Goal: Navigation & Orientation: Find specific page/section

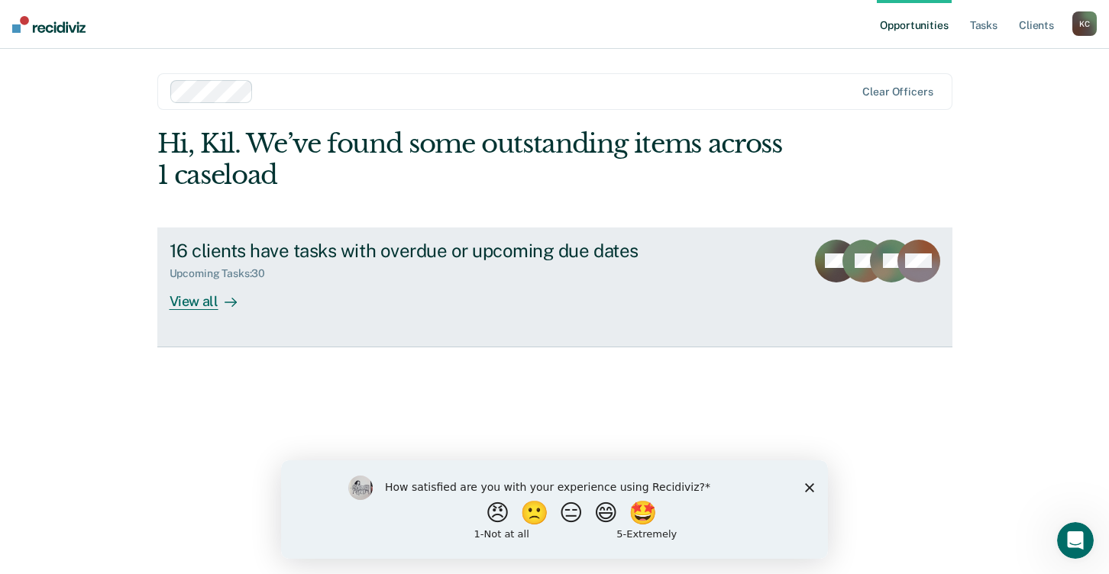
click at [187, 294] on div "View all" at bounding box center [213, 295] width 86 height 30
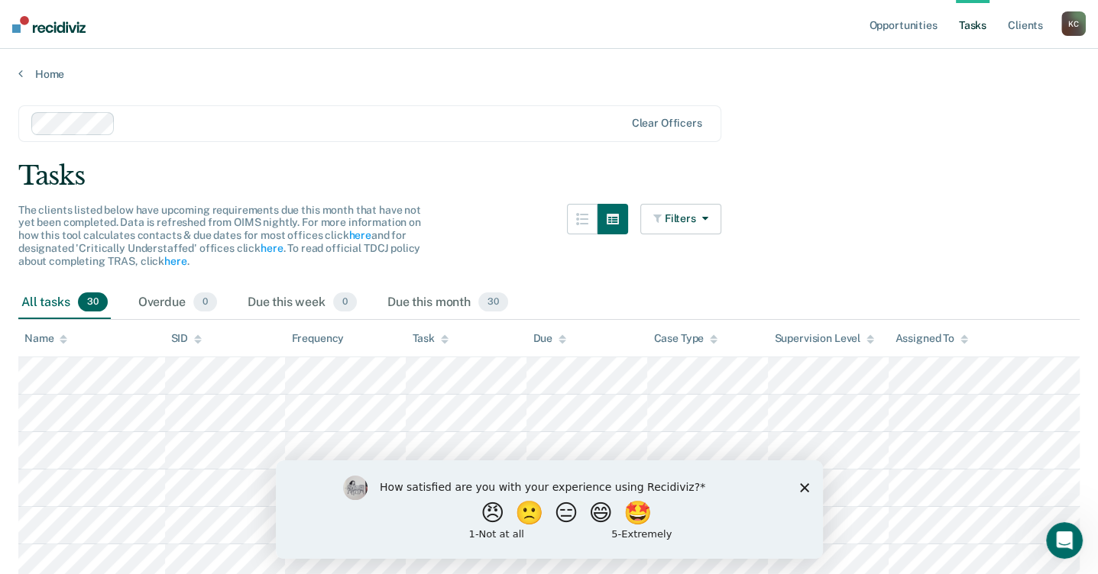
drag, startPoint x: 43, startPoint y: 2, endPoint x: 323, endPoint y: 83, distance: 291.8
click at [648, 40] on nav "Opportunities Tasks Client s [PERSON_NAME] [PERSON_NAME] Profile How it works L…" at bounding box center [549, 24] width 1098 height 49
drag, startPoint x: 335, startPoint y: 0, endPoint x: 899, endPoint y: 163, distance: 586.7
click at [899, 163] on div "Tasks" at bounding box center [548, 175] width 1061 height 31
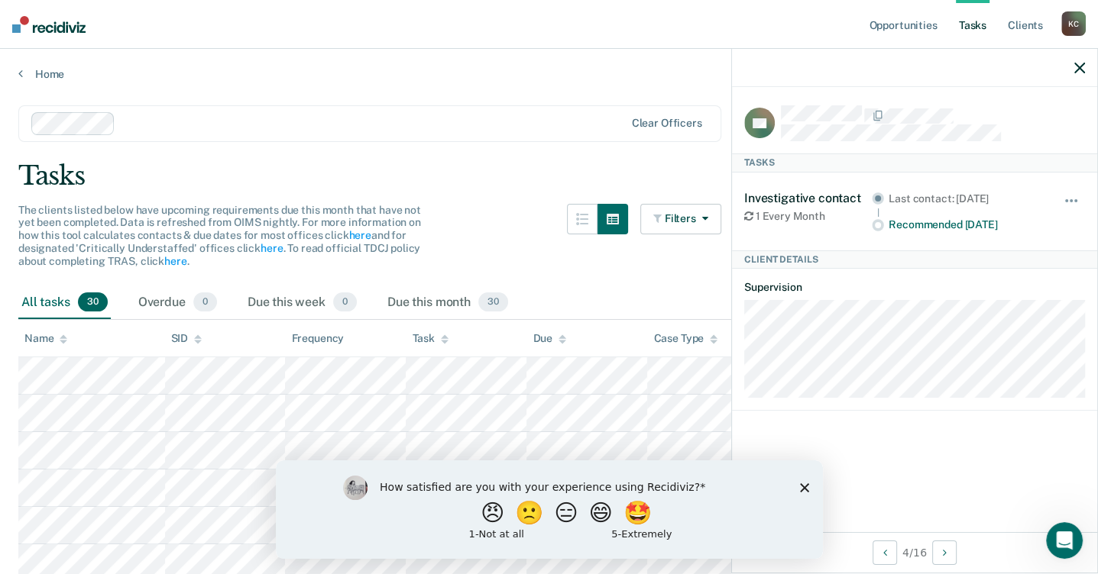
click at [43, 336] on div "Name" at bounding box center [45, 338] width 43 height 13
click at [53, 340] on div "Name" at bounding box center [45, 338] width 43 height 13
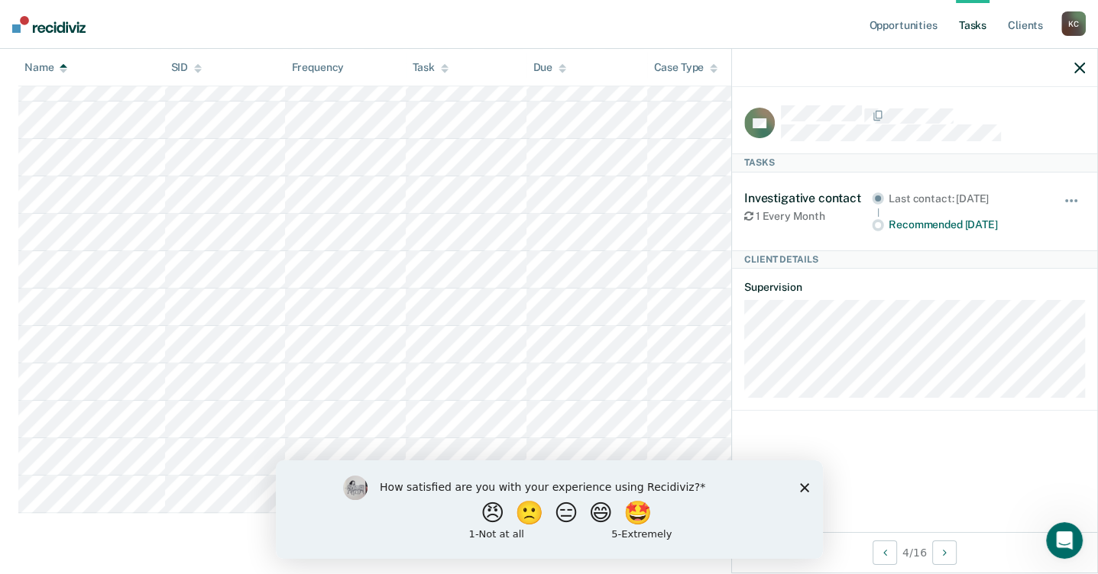
scroll to position [1097, 0]
click at [1075, 196] on button "button" at bounding box center [1072, 208] width 26 height 24
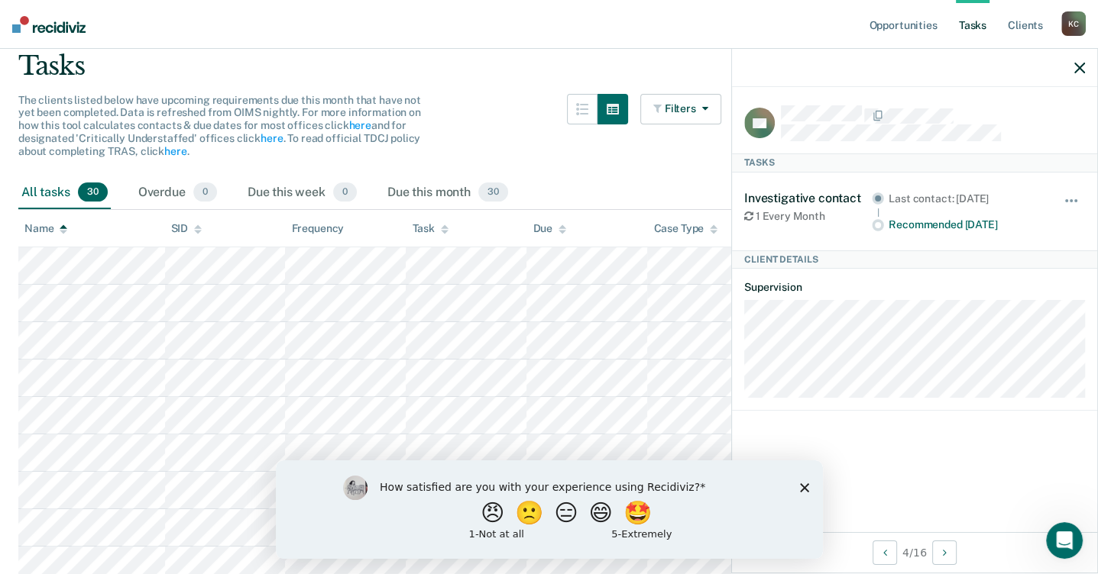
scroll to position [104, 0]
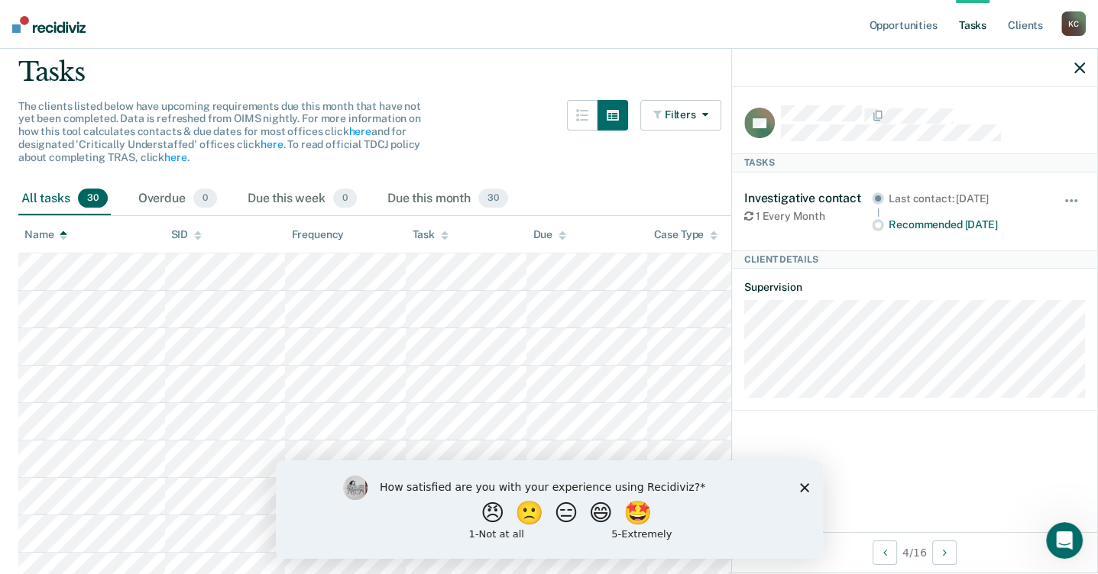
click at [904, 454] on div "CE Tasks Investigative contact 1 Every Month Last contact: [DATE] Recommended […" at bounding box center [914, 309] width 365 height 445
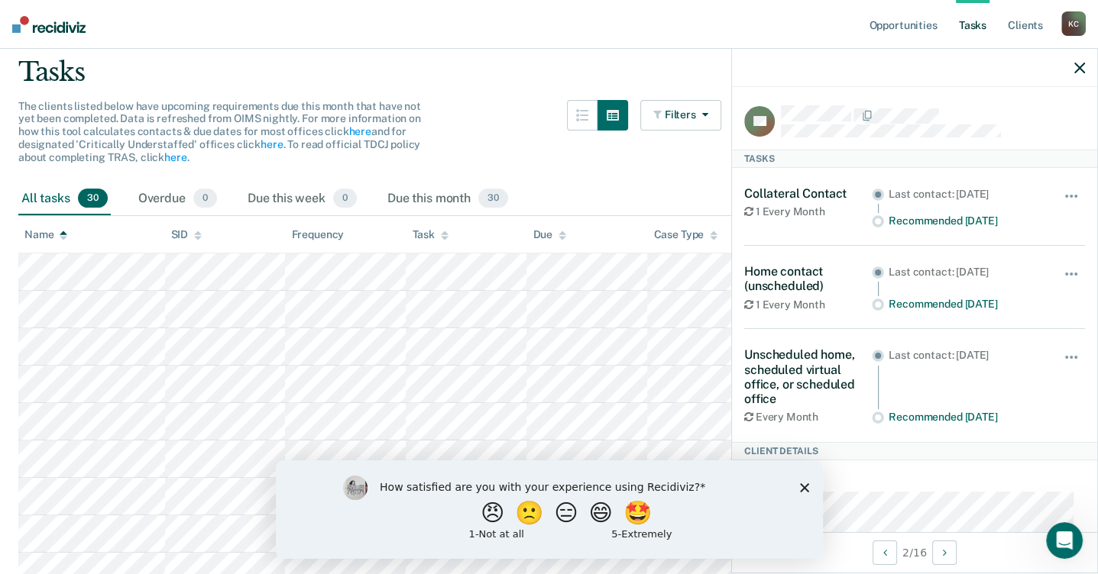
click at [940, 65] on div at bounding box center [914, 68] width 365 height 38
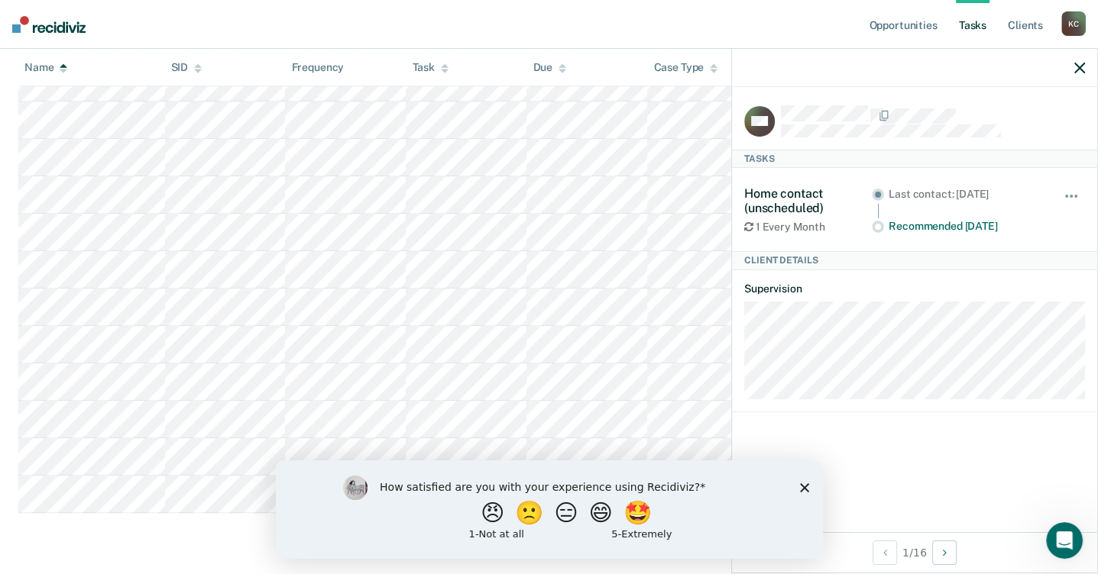
scroll to position [1097, 0]
click at [802, 483] on icon "Close survey" at bounding box center [803, 487] width 9 height 9
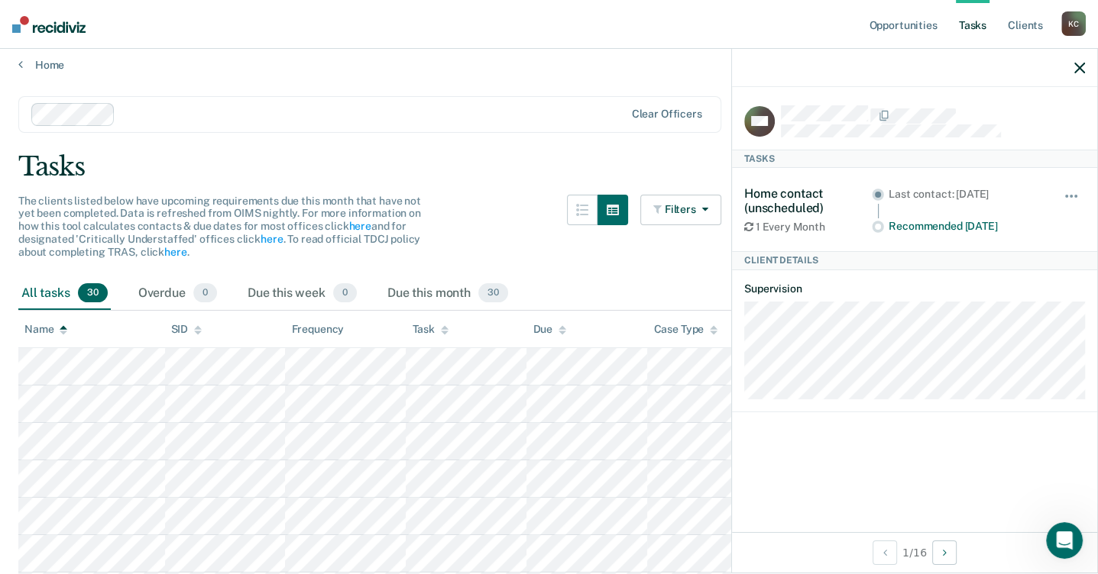
scroll to position [0, 0]
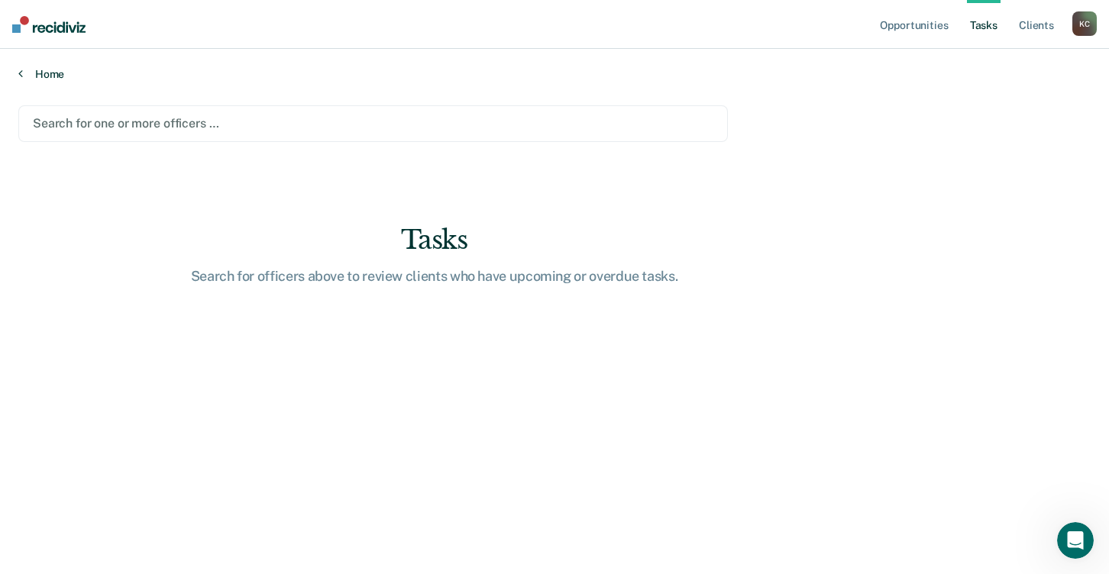
click at [27, 74] on link "Home" at bounding box center [554, 74] width 1072 height 14
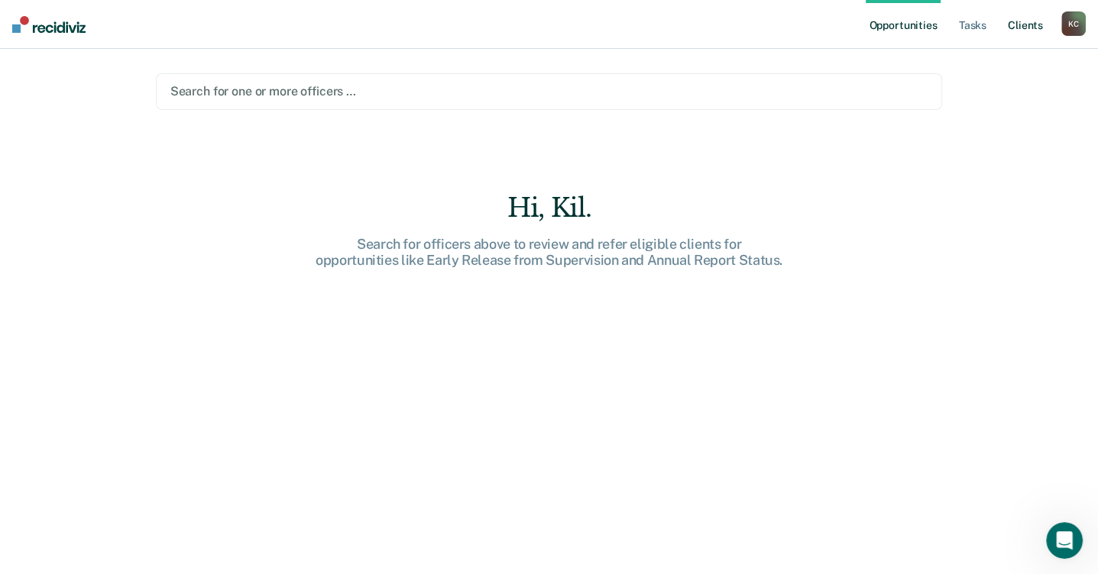
click at [1018, 25] on link "Client s" at bounding box center [1024, 24] width 41 height 49
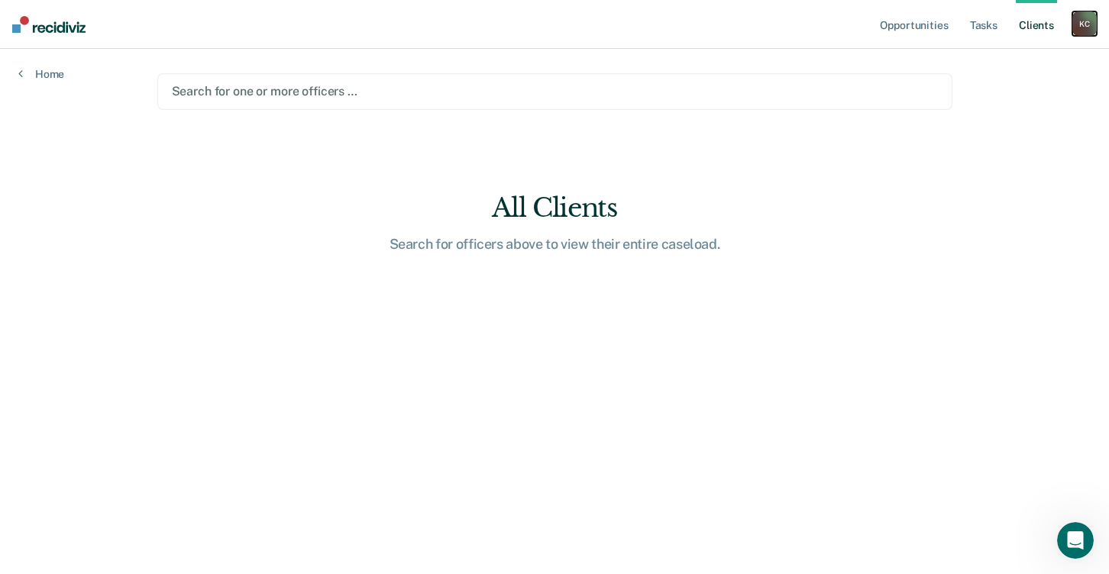
click at [1088, 28] on div "K C" at bounding box center [1084, 23] width 24 height 24
click at [901, 108] on div "Search for one or more officers …" at bounding box center [554, 91] width 795 height 37
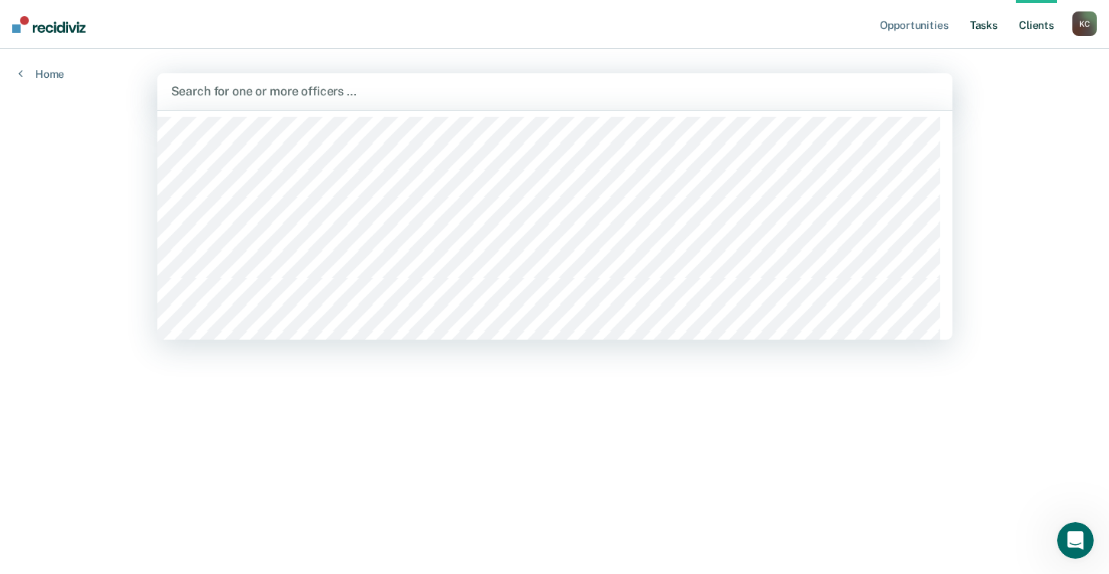
click at [991, 20] on link "Tasks" at bounding box center [984, 24] width 34 height 49
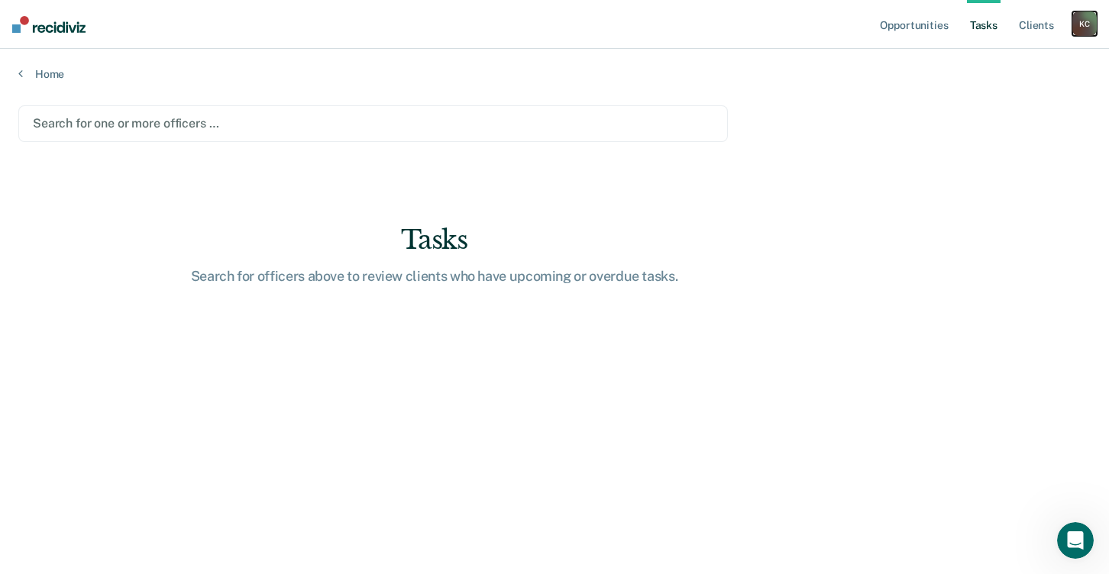
click at [1088, 21] on div "K C" at bounding box center [1084, 23] width 24 height 24
click at [1011, 59] on link "Profile" at bounding box center [1023, 62] width 123 height 13
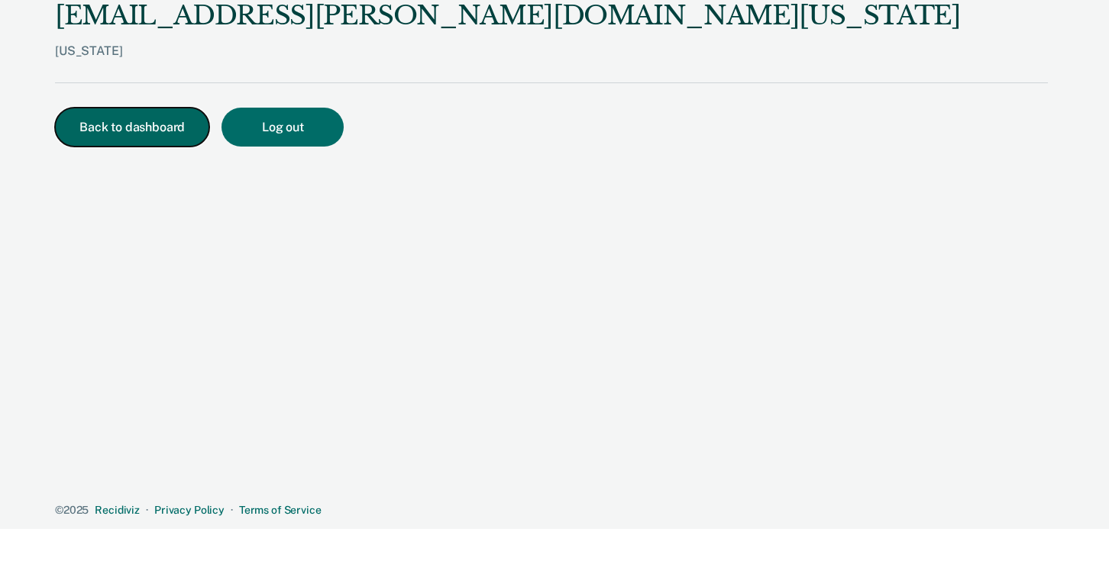
click at [150, 140] on button "Back to dashboard" at bounding box center [132, 127] width 154 height 39
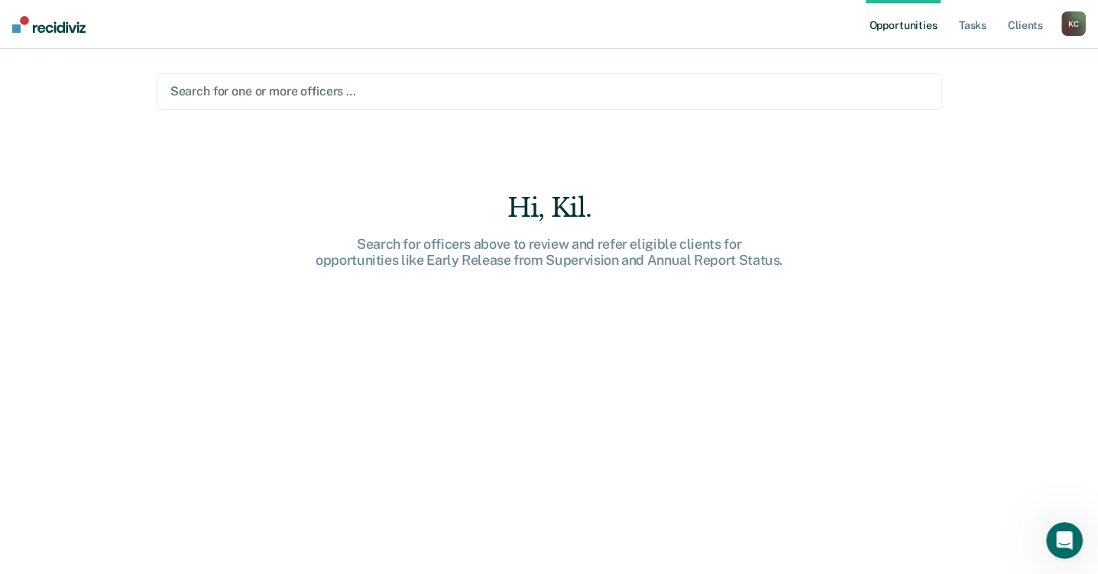
click at [27, 28] on img at bounding box center [48, 24] width 73 height 17
click at [1062, 538] on icon "Open Intercom Messenger" at bounding box center [1061, 538] width 11 height 12
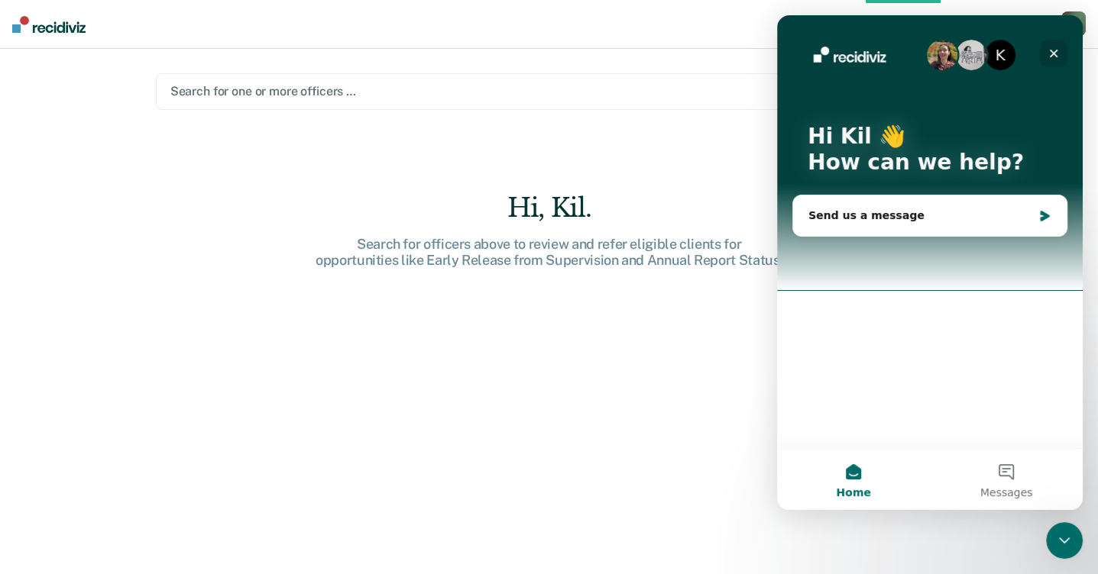
click at [1059, 57] on icon "Close" at bounding box center [1053, 53] width 12 height 12
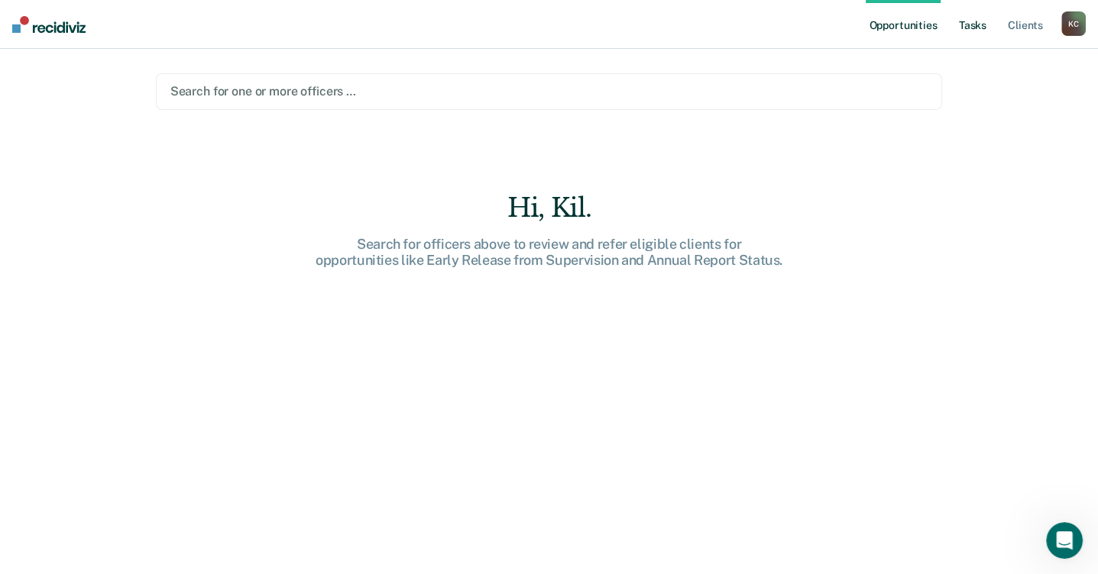
click at [982, 21] on link "Tasks" at bounding box center [972, 24] width 34 height 49
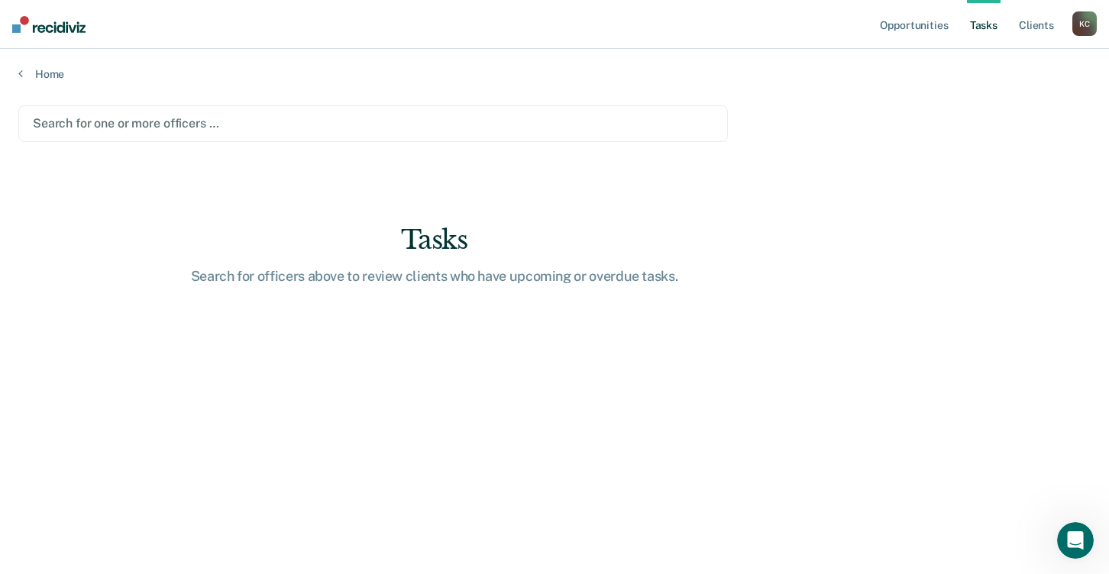
click at [428, 276] on div "Search for officers above to review clients who have upcoming or overdue tasks." at bounding box center [434, 276] width 489 height 17
click at [1041, 26] on link "Client s" at bounding box center [1036, 24] width 41 height 49
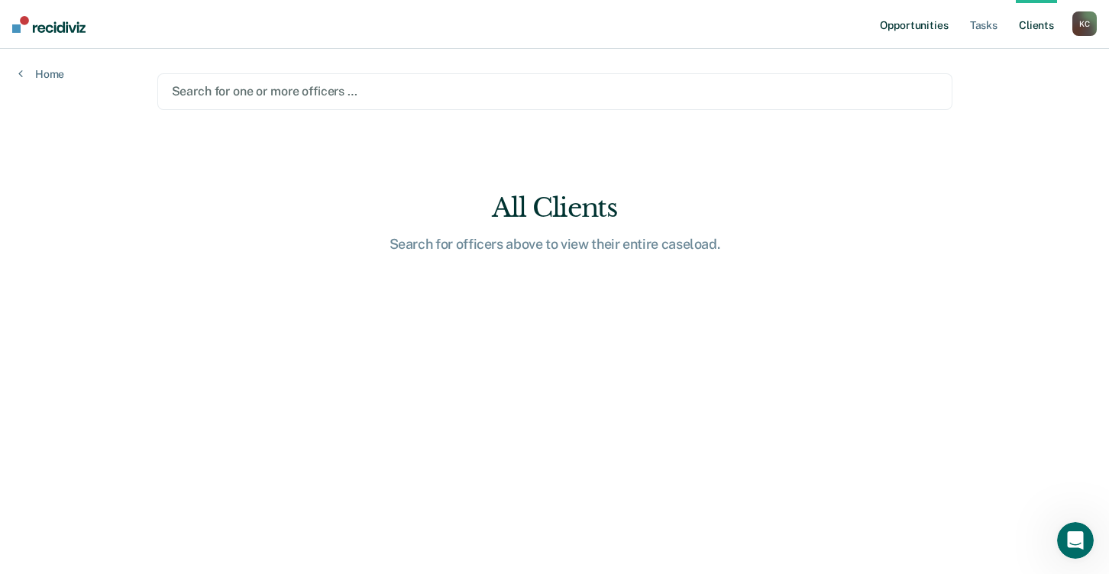
click at [926, 28] on link "Opportunities" at bounding box center [914, 24] width 74 height 49
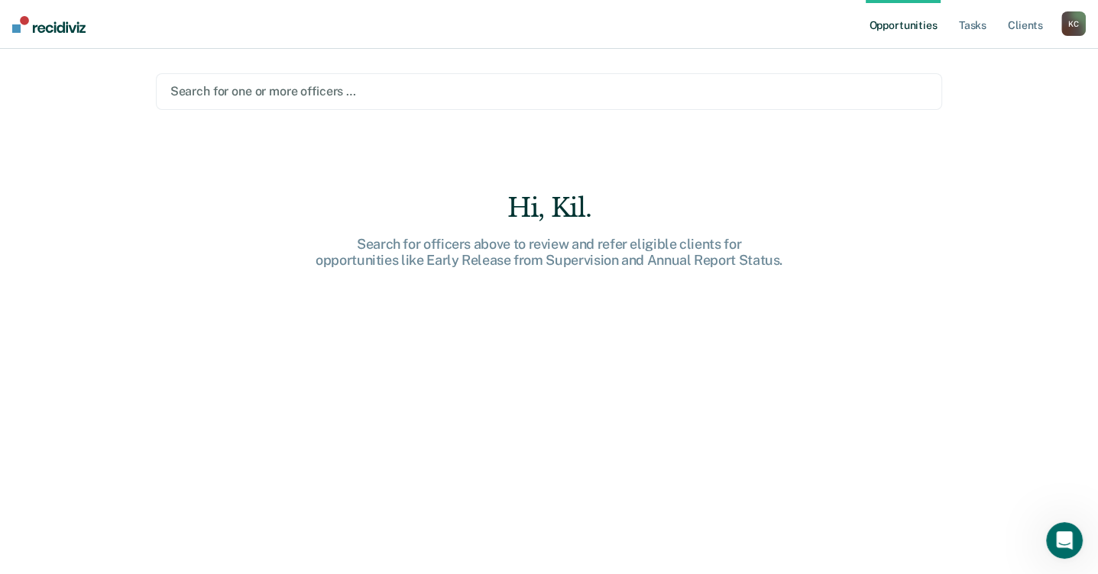
click at [45, 33] on nav "Opportunities Tasks Client s [PERSON_NAME] [PERSON_NAME] Profile How it works L…" at bounding box center [549, 24] width 1098 height 49
click at [45, 27] on img at bounding box center [48, 24] width 73 height 17
click at [11, 28] on nav "Opportunities Tasks Client s [PERSON_NAME] [PERSON_NAME] Profile How it works L…" at bounding box center [549, 24] width 1098 height 49
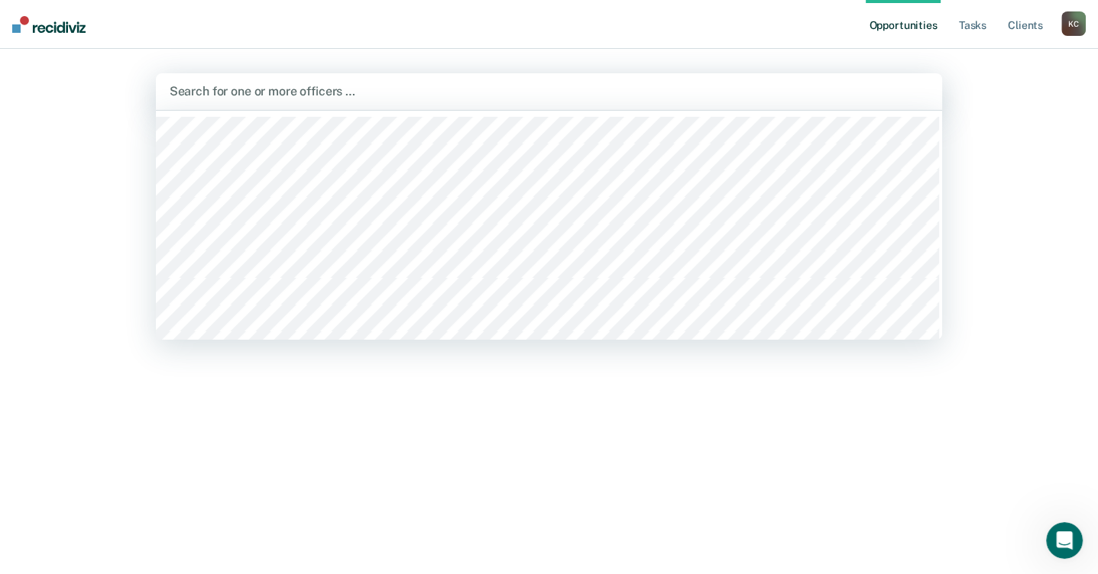
click at [367, 92] on div at bounding box center [549, 91] width 759 height 18
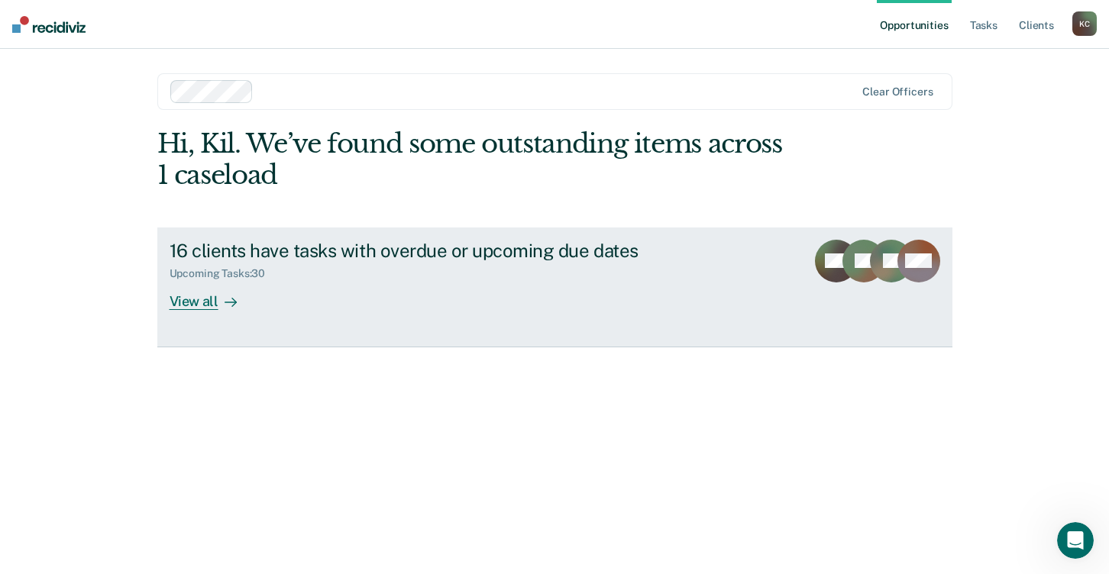
click at [211, 303] on div "View all" at bounding box center [213, 295] width 86 height 30
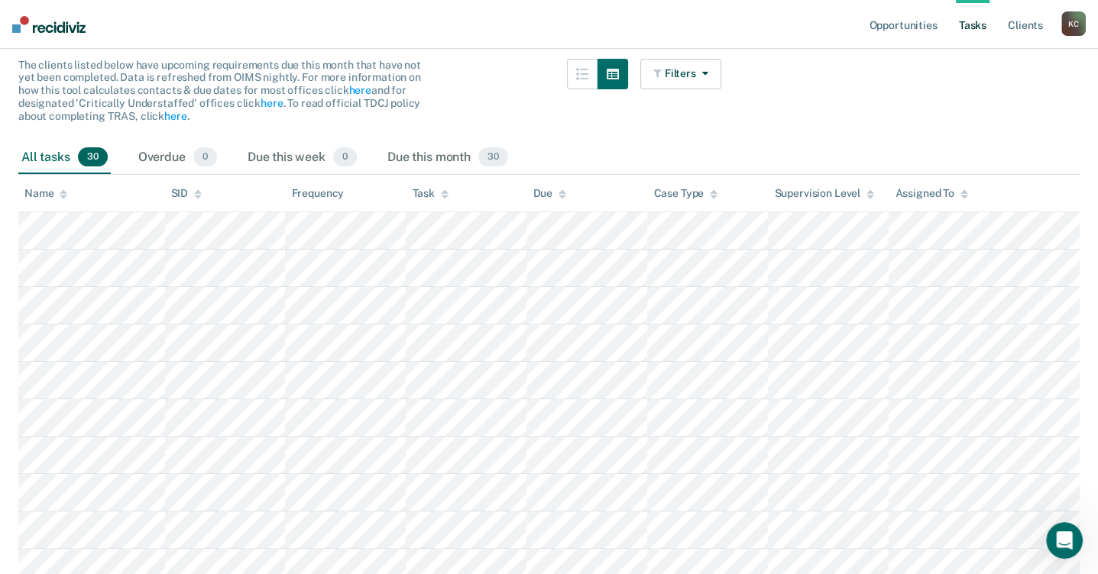
scroll to position [158, 0]
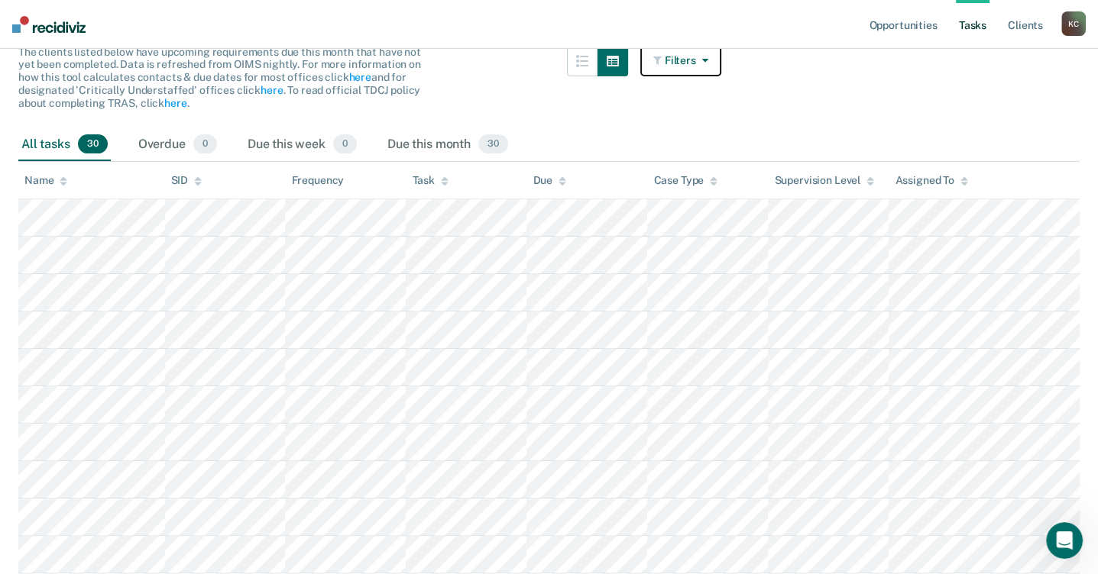
click at [708, 59] on icon "button" at bounding box center [702, 60] width 12 height 11
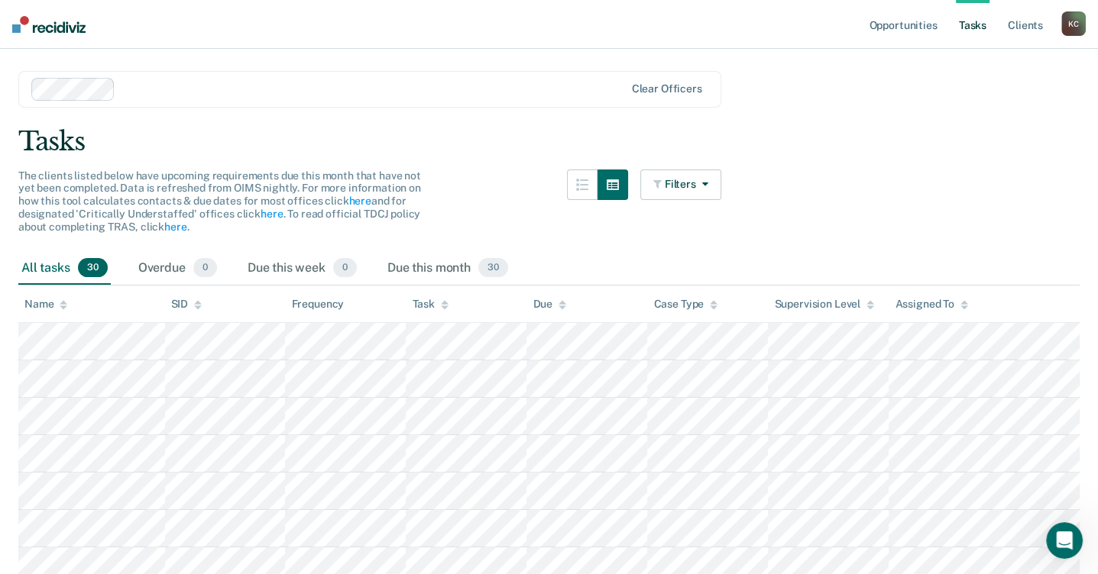
scroll to position [27, 0]
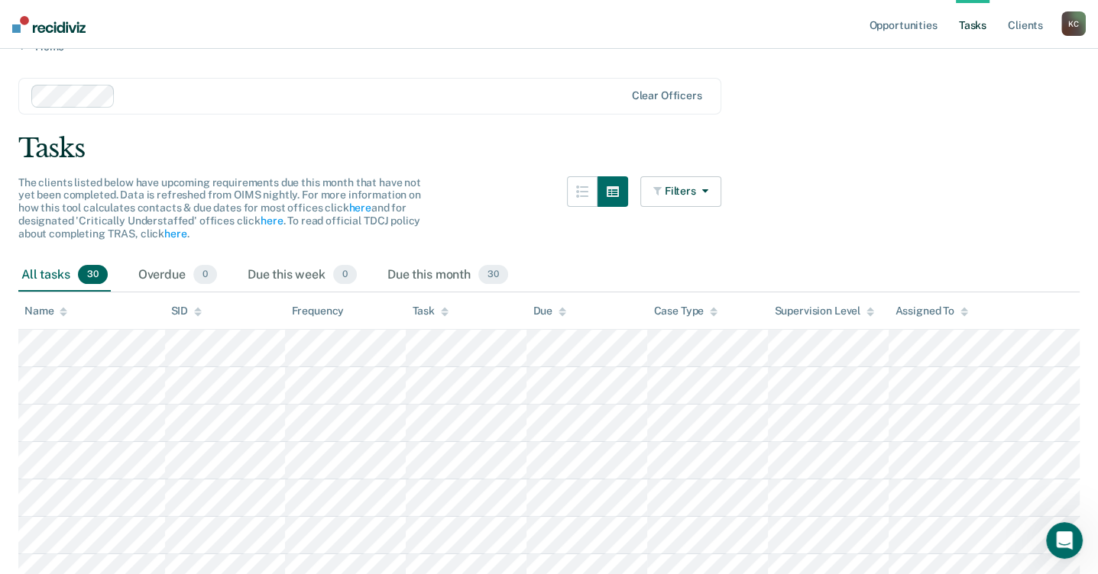
click at [64, 312] on icon at bounding box center [64, 314] width 8 height 4
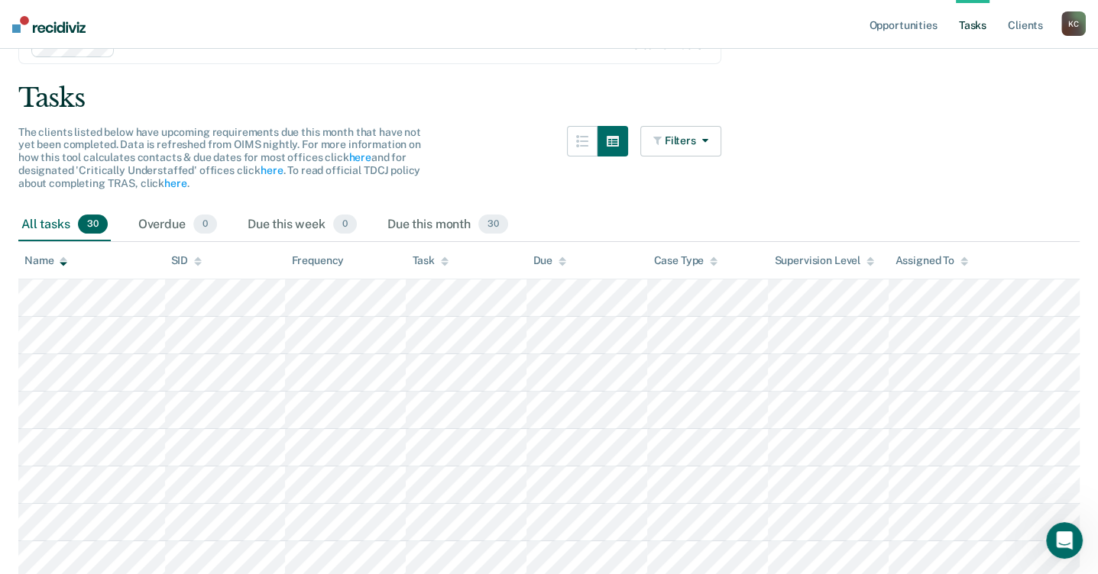
scroll to position [0, 0]
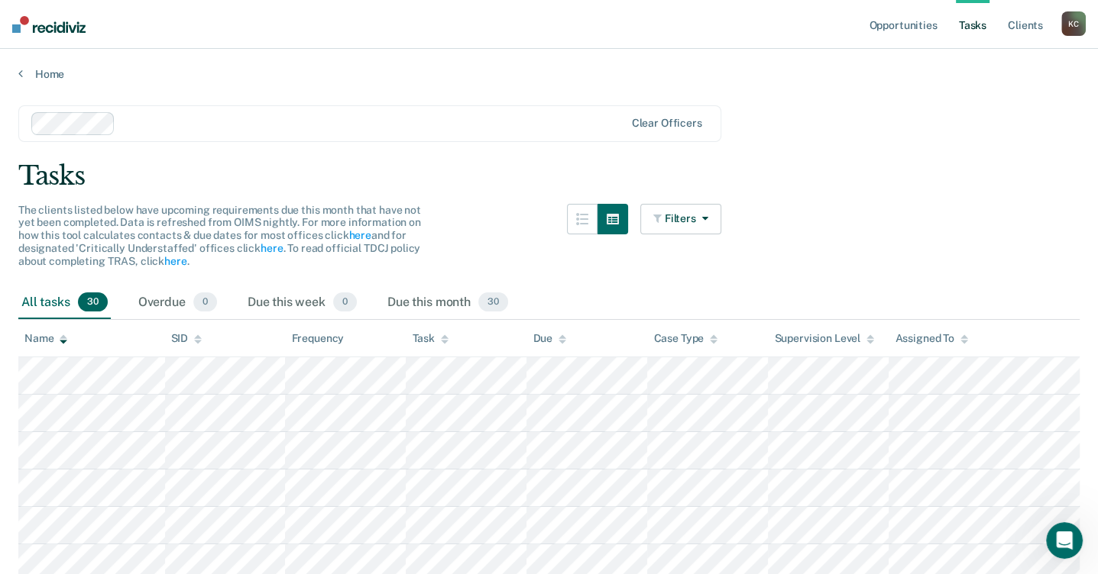
click at [65, 343] on icon at bounding box center [64, 340] width 8 height 10
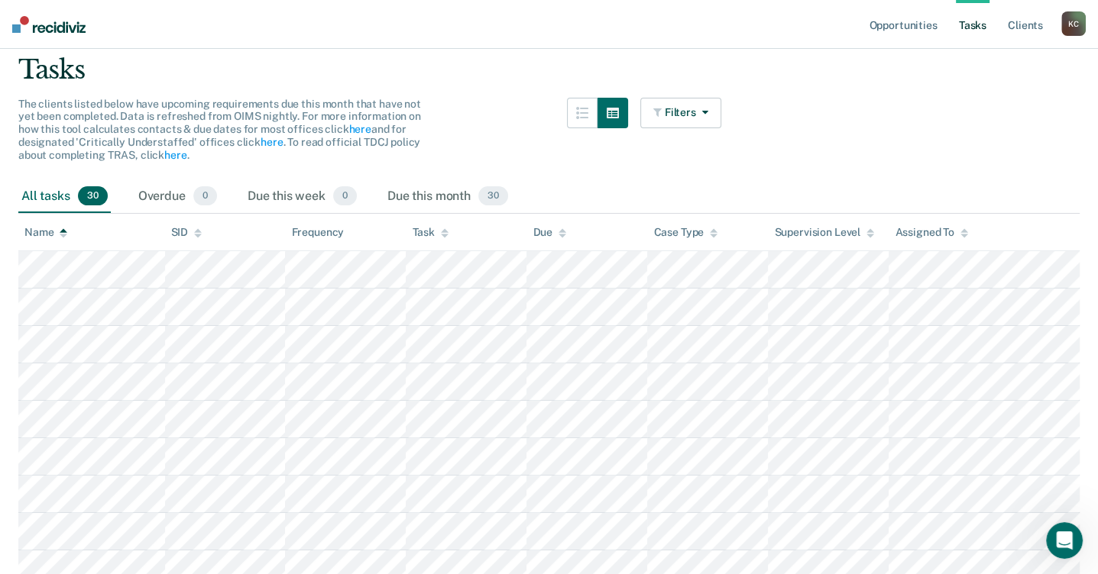
scroll to position [153, 0]
